Goal: Transaction & Acquisition: Book appointment/travel/reservation

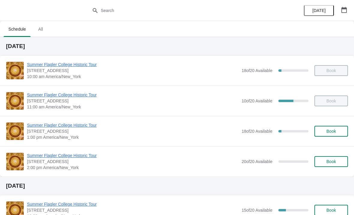
click at [40, 127] on span "Summer Flagler College Historic Tour" at bounding box center [132, 125] width 211 height 6
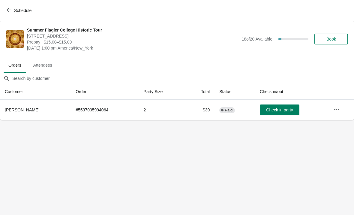
click at [19, 9] on span "Schedule" at bounding box center [22, 10] width 17 height 5
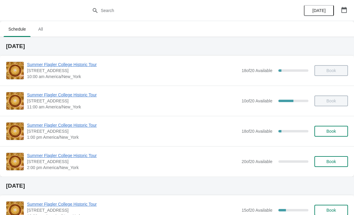
click at [37, 125] on span "Summer Flagler College Historic Tour" at bounding box center [132, 125] width 211 height 6
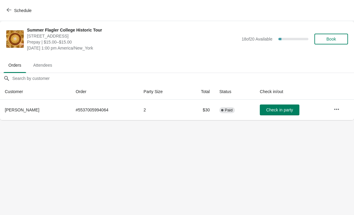
click at [283, 121] on body "Schedule Summer Flagler College Historic Tour [STREET_ADDRESS][PERSON_NAME] Pre…" at bounding box center [177, 107] width 354 height 215
click at [275, 106] on button "Check in party" at bounding box center [280, 109] width 40 height 11
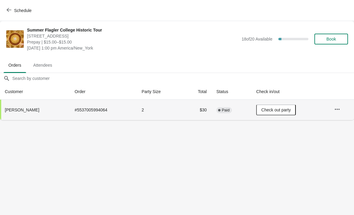
click at [16, 10] on span "Schedule" at bounding box center [22, 10] width 17 height 5
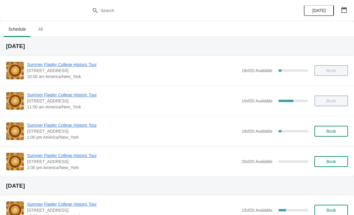
click at [320, 128] on button "Book" at bounding box center [331, 131] width 34 height 11
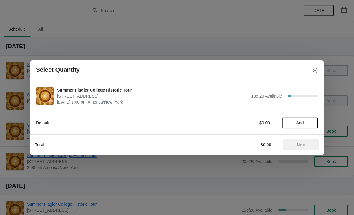
click at [307, 112] on div "Default $0.00 Add" at bounding box center [177, 119] width 282 height 17
click at [305, 125] on button "Add" at bounding box center [300, 122] width 36 height 11
click at [315, 117] on div "Default $15.00 1" at bounding box center [177, 122] width 282 height 11
click at [311, 122] on icon at bounding box center [310, 122] width 6 height 6
click at [307, 143] on span "Next" at bounding box center [301, 144] width 26 height 5
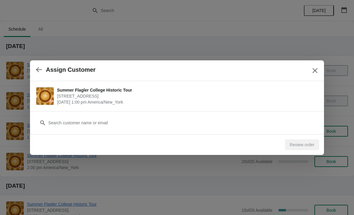
click at [62, 114] on div "Customer" at bounding box center [177, 119] width 282 height 17
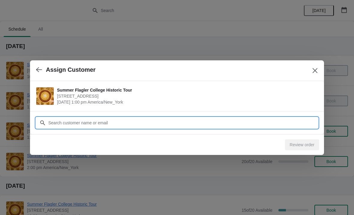
click at [58, 123] on input "Customer" at bounding box center [183, 122] width 270 height 11
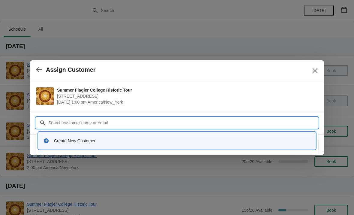
click at [65, 138] on div "Create New Customer" at bounding box center [182, 141] width 257 height 6
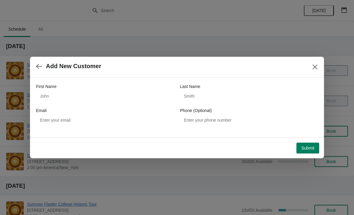
click at [52, 89] on label "First Name" at bounding box center [46, 86] width 20 height 6
click at [52, 91] on input "First Name" at bounding box center [105, 96] width 138 height 11
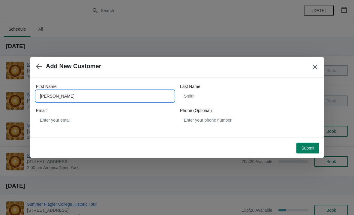
type input "[PERSON_NAME]"
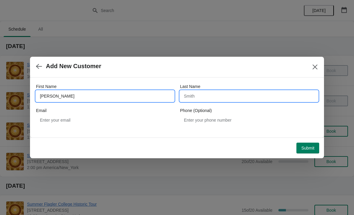
click at [221, 100] on input "Last Name" at bounding box center [249, 96] width 138 height 11
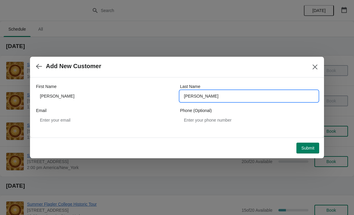
type input "[PERSON_NAME]"
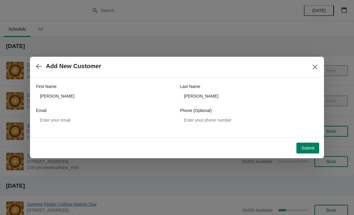
click at [312, 152] on button "Submit" at bounding box center [307, 147] width 23 height 11
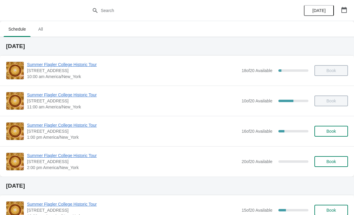
click at [65, 123] on span "Summer Flagler College Historic Tour" at bounding box center [132, 125] width 211 height 6
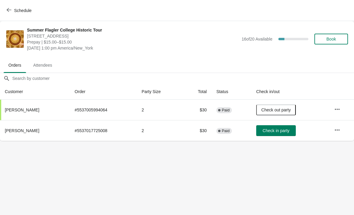
click at [268, 135] on button "Check in party" at bounding box center [276, 130] width 40 height 11
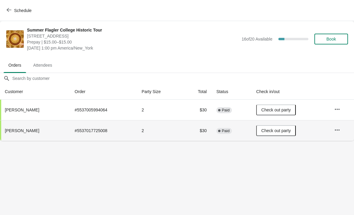
click at [20, 6] on button "Schedule" at bounding box center [19, 10] width 33 height 11
